Goal: Task Accomplishment & Management: Complete application form

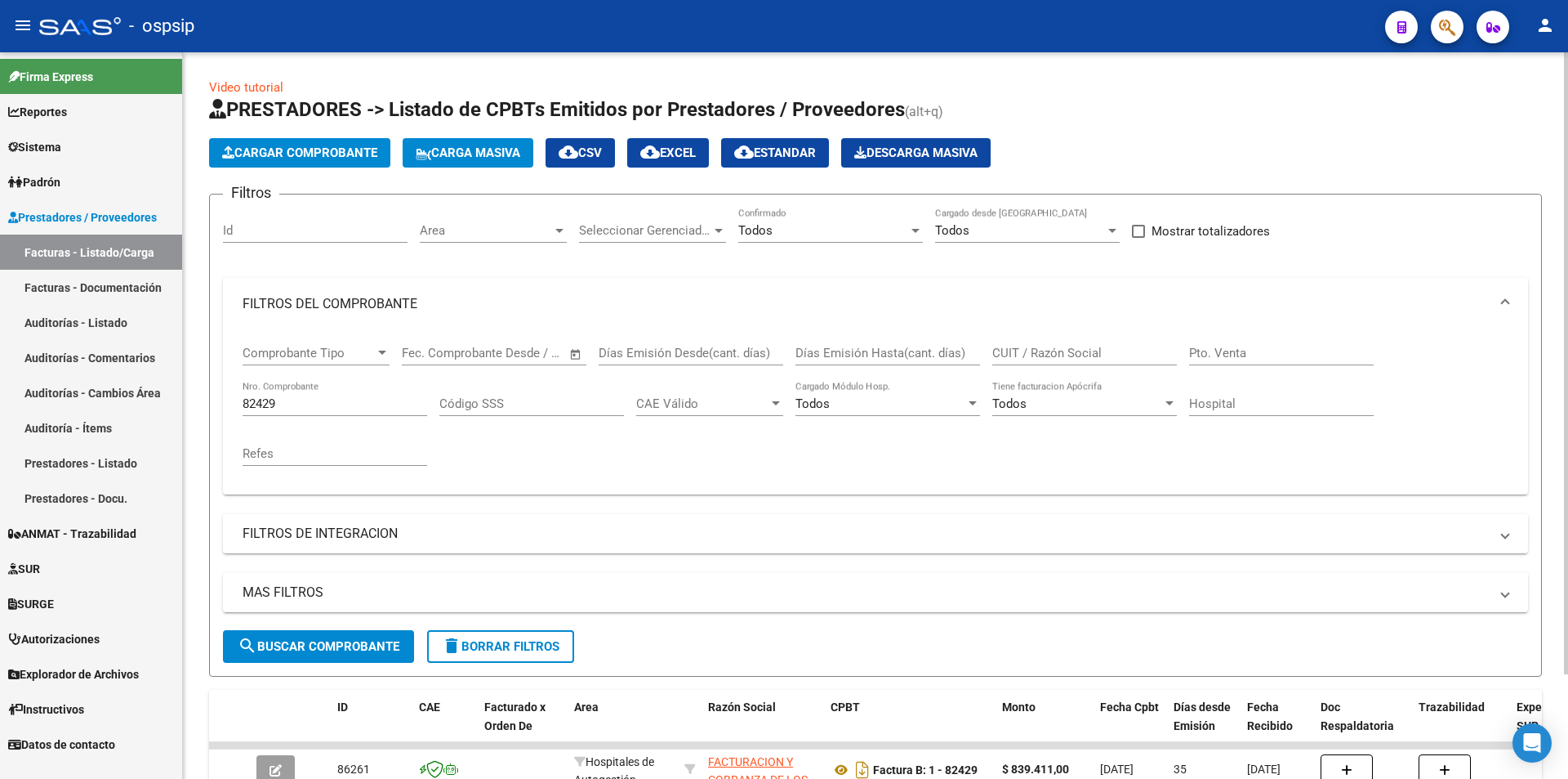
click at [308, 407] on input "82429" at bounding box center [335, 404] width 184 height 15
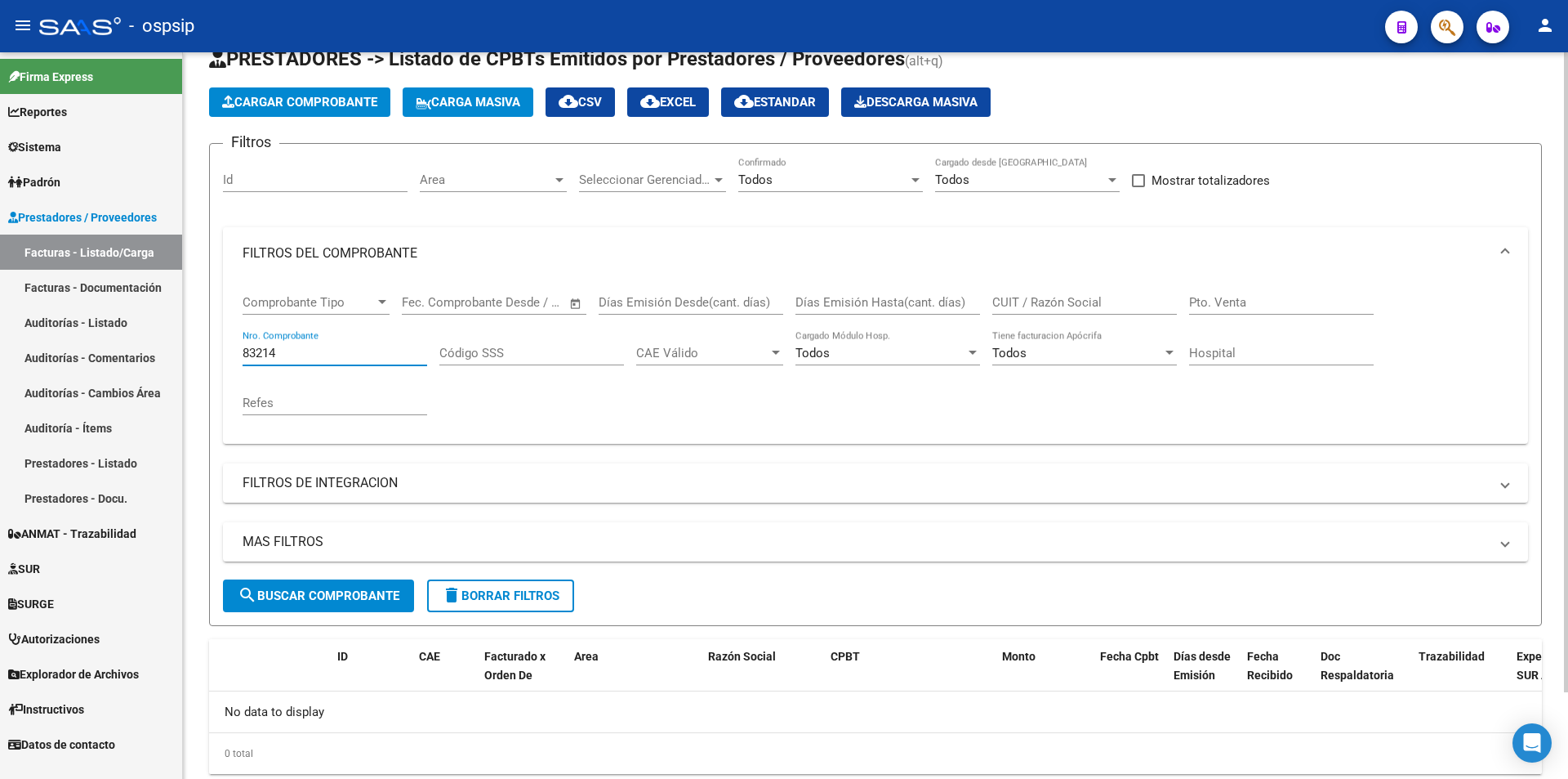
scroll to position [98, 0]
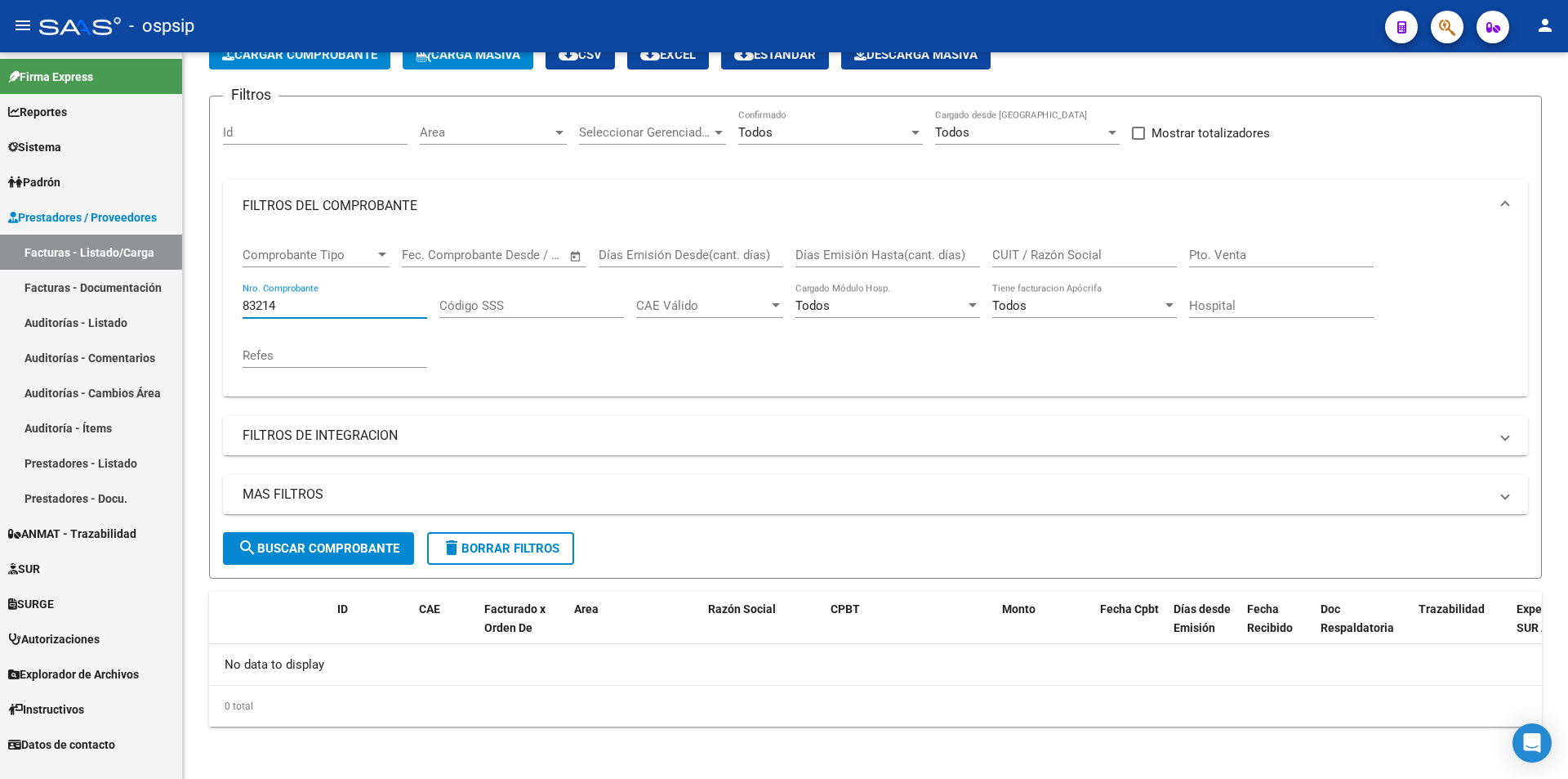
type input "83214"
click at [362, 54] on span "Cargar Comprobante" at bounding box center [300, 54] width 155 height 15
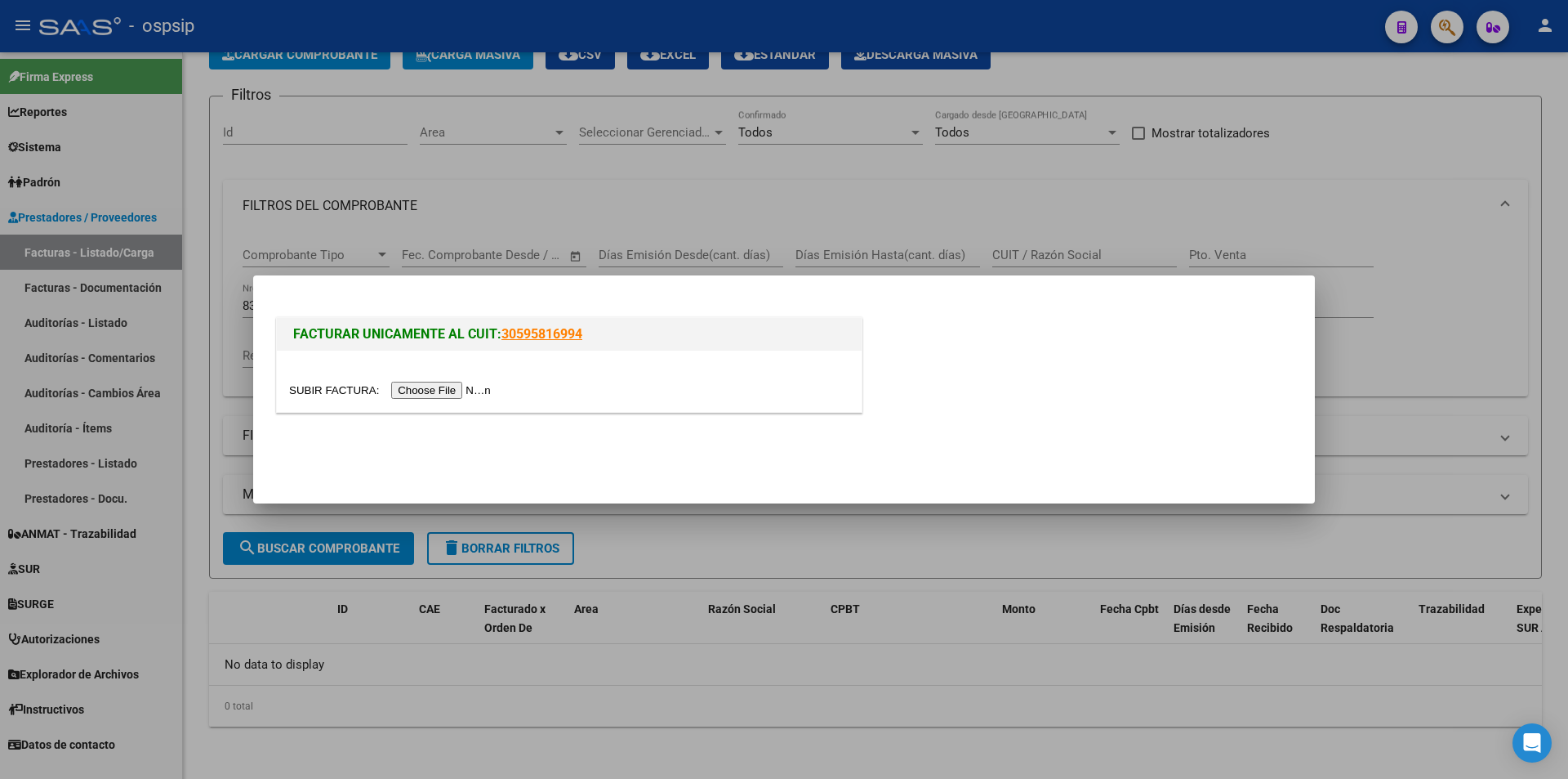
click at [421, 390] on input "file" at bounding box center [392, 390] width 207 height 17
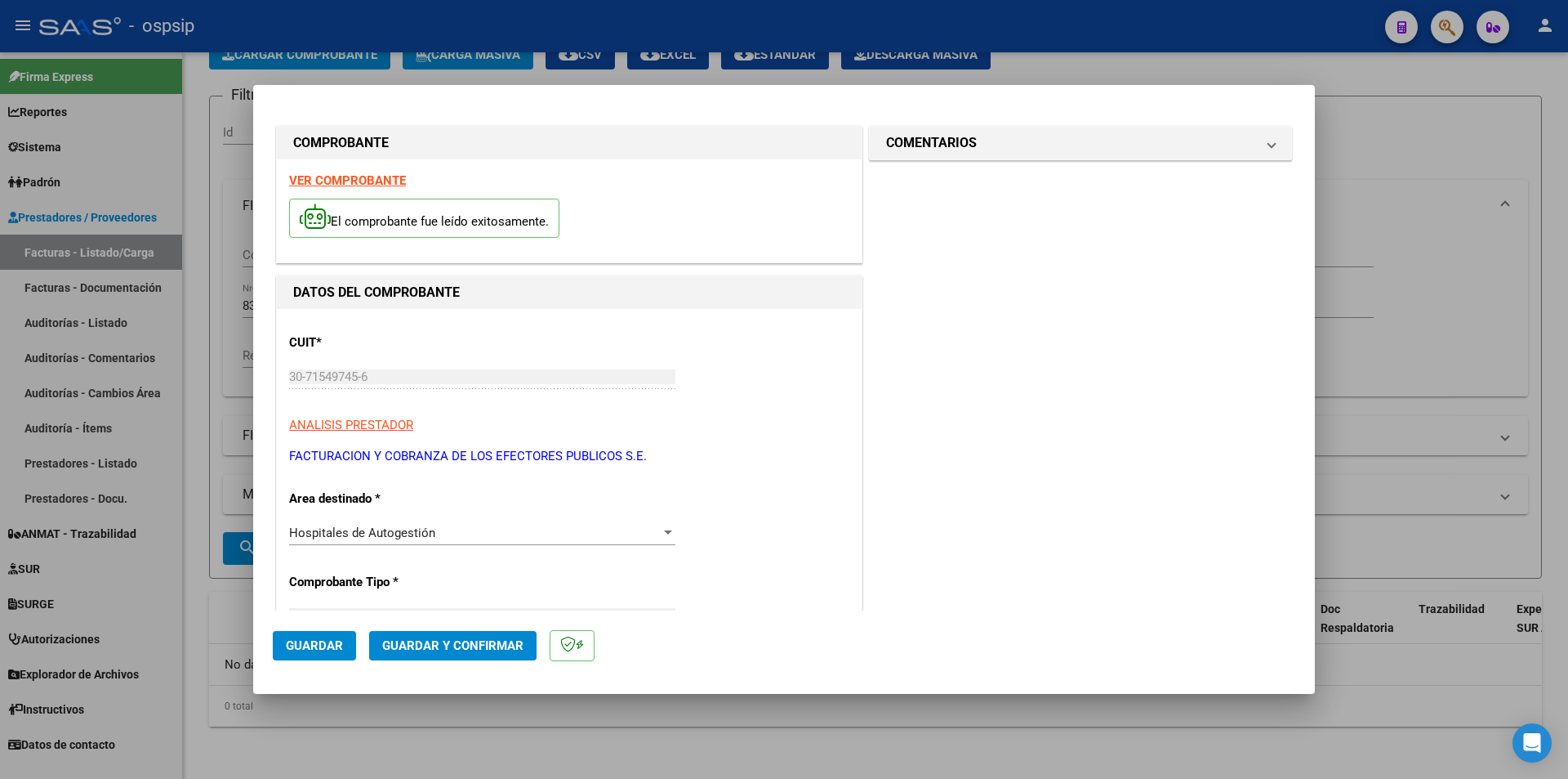
click at [334, 645] on span "Guardar" at bounding box center [314, 645] width 57 height 15
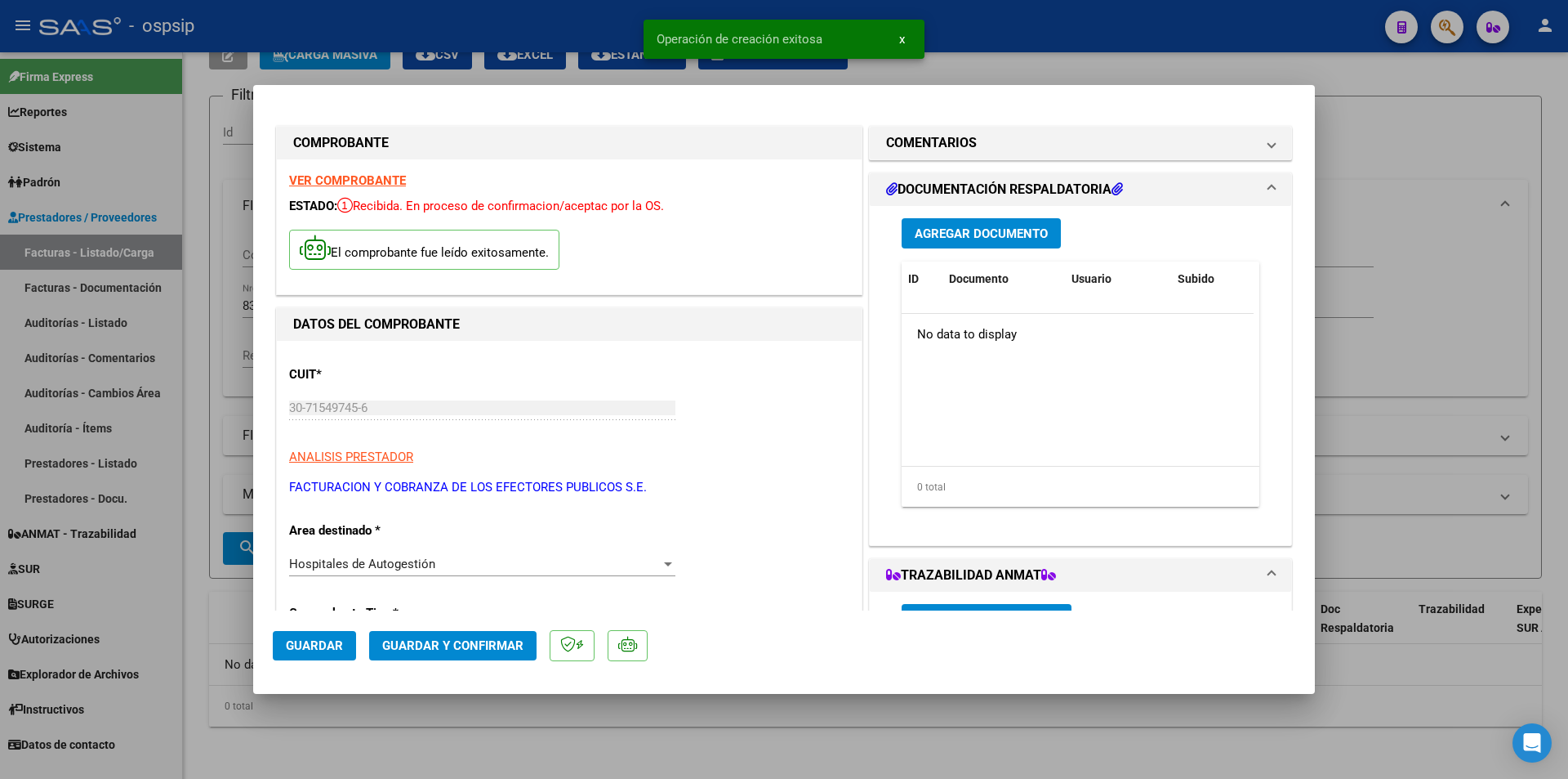
click at [304, 654] on button "Guardar" at bounding box center [314, 645] width 83 height 29
click at [1510, 355] on div at bounding box center [784, 389] width 1568 height 779
type input "$ 0,00"
